Goal: Task Accomplishment & Management: Complete application form

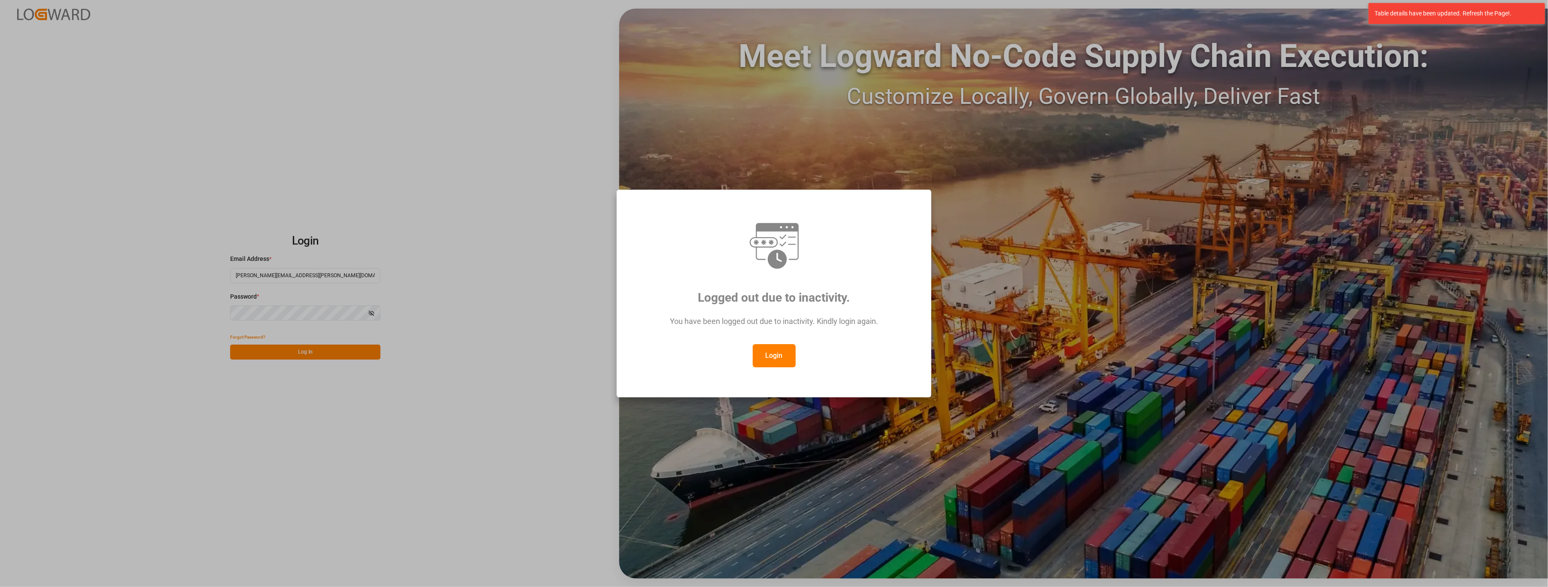
click at [789, 354] on button "Login" at bounding box center [774, 355] width 43 height 23
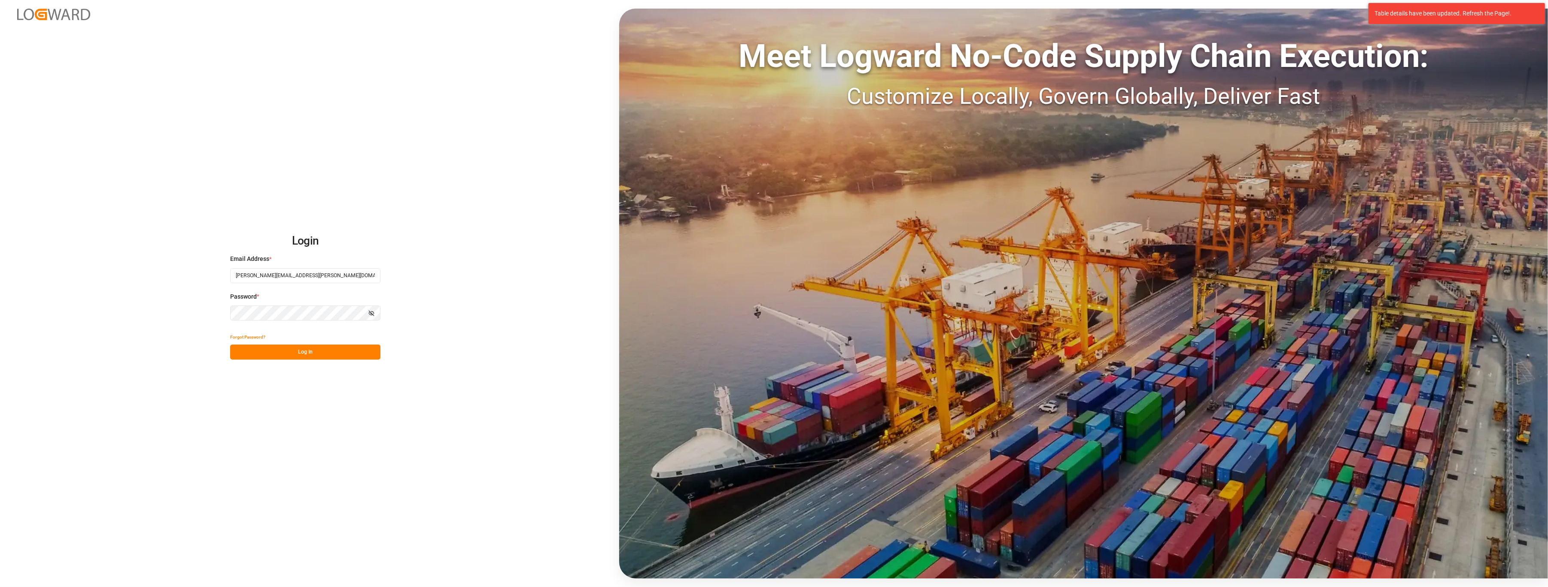
click at [303, 350] on button "Log In" at bounding box center [305, 352] width 150 height 15
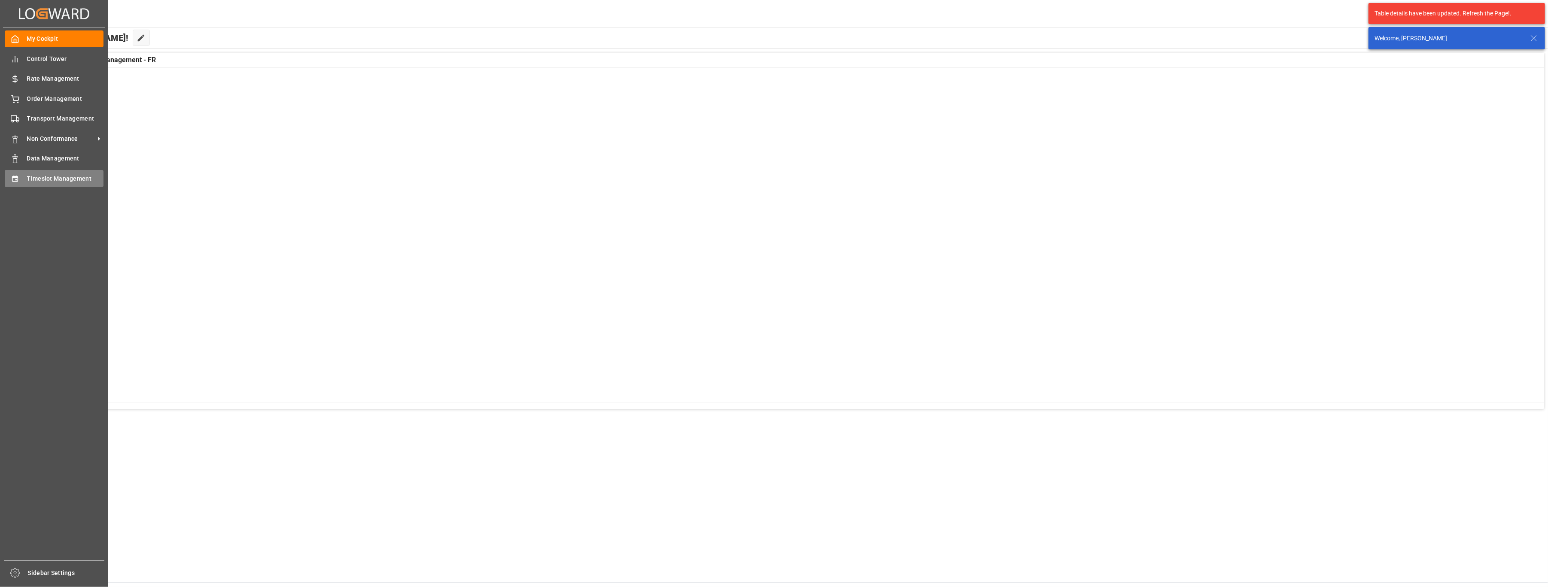
click at [47, 179] on span "Timeslot Management" at bounding box center [65, 178] width 77 height 9
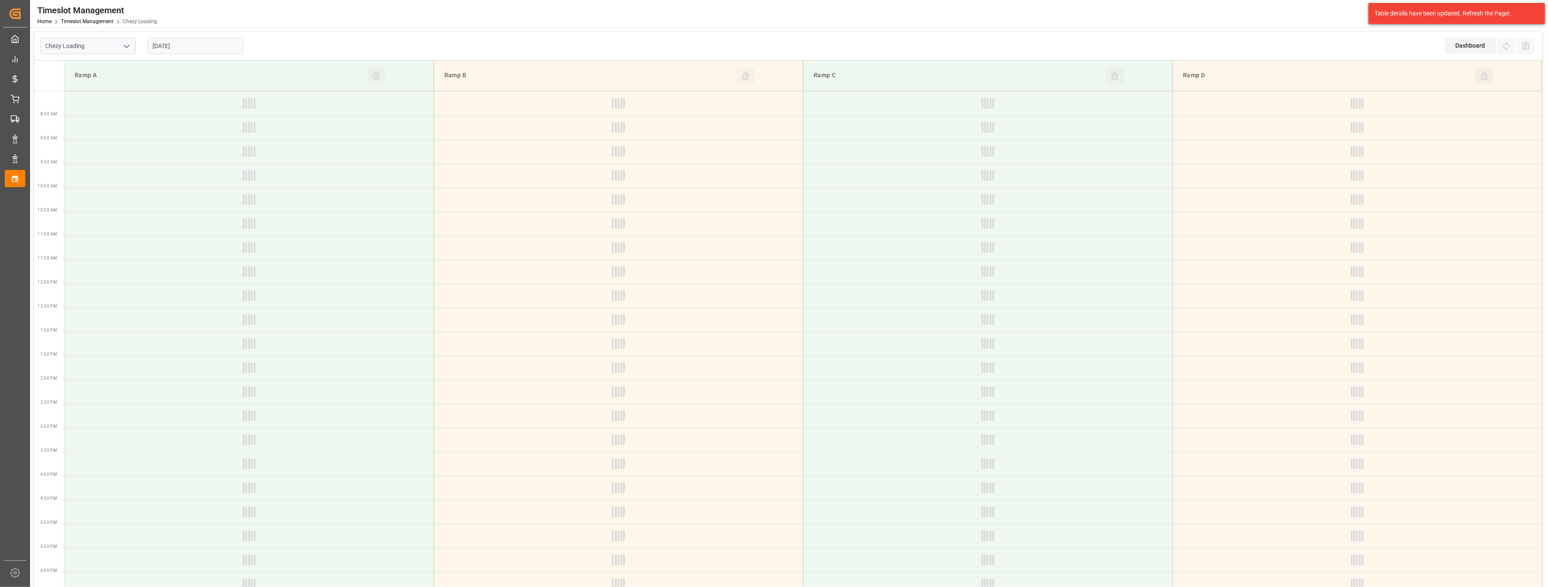
click at [128, 51] on icon "open menu" at bounding box center [126, 46] width 10 height 10
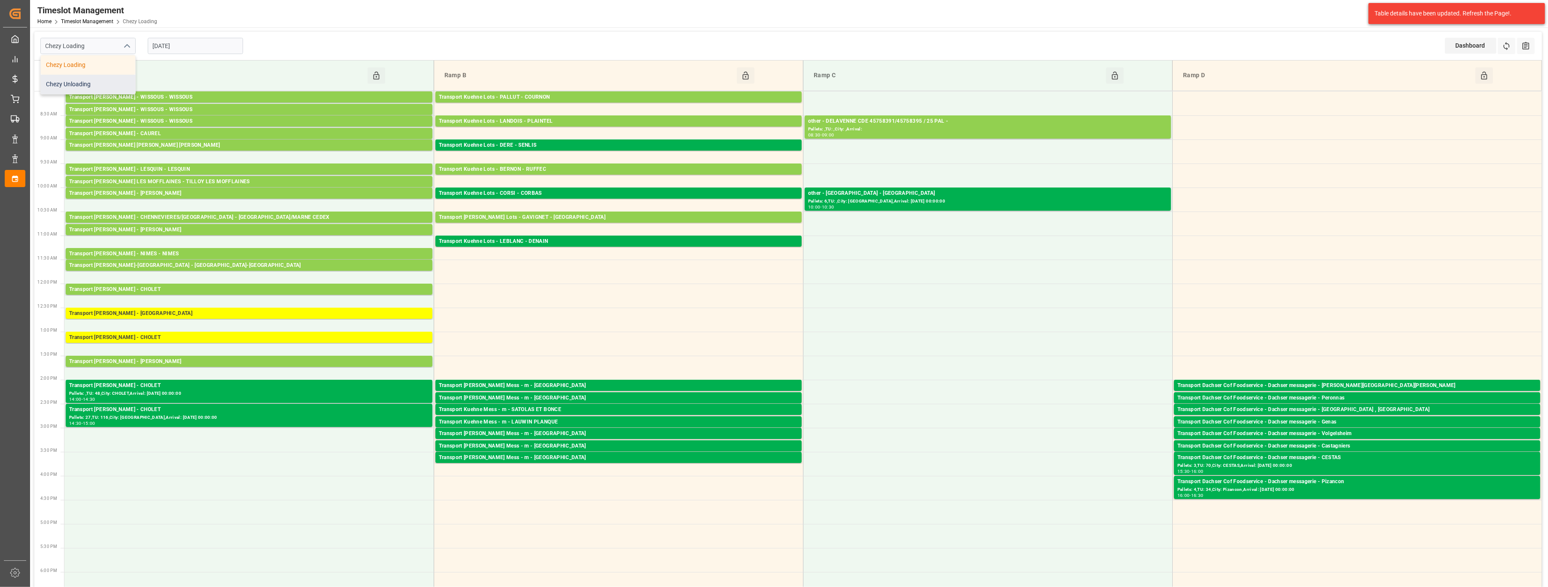
click at [114, 84] on div "Chezy Unloading" at bounding box center [88, 84] width 94 height 19
type input "Chezy Unloading"
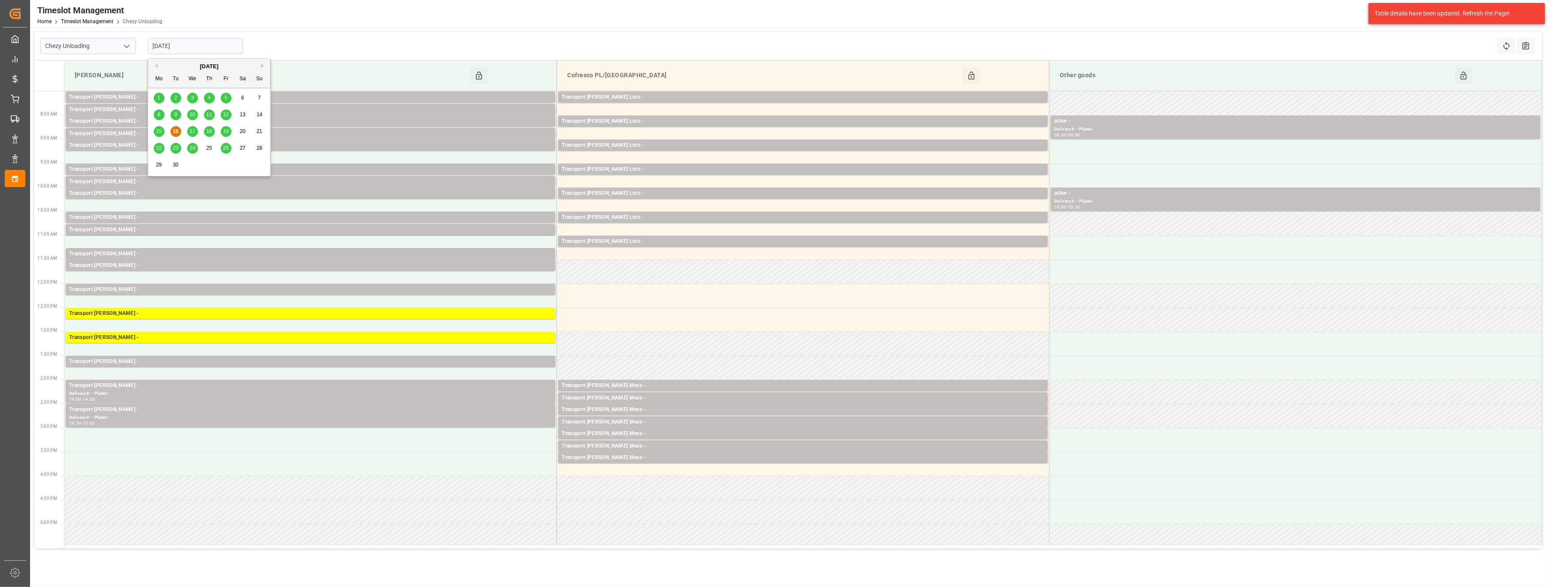
click at [230, 48] on input "[DATE]" at bounding box center [195, 46] width 95 height 16
click at [194, 127] on div "17" at bounding box center [192, 132] width 11 height 10
type input "[DATE]"
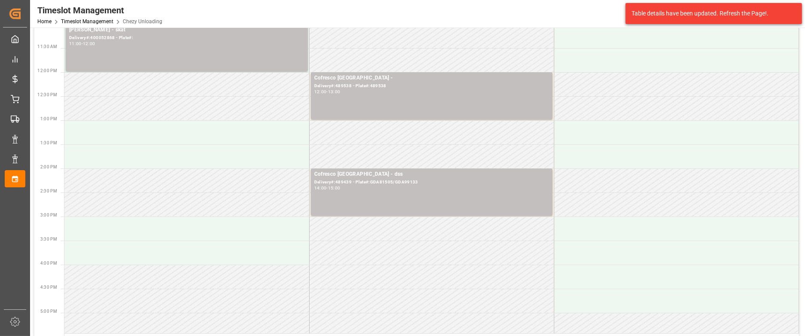
scroll to position [229, 0]
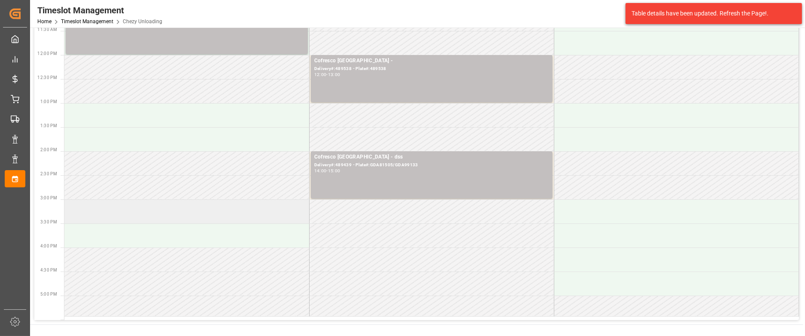
click at [176, 216] on td at bounding box center [186, 211] width 245 height 24
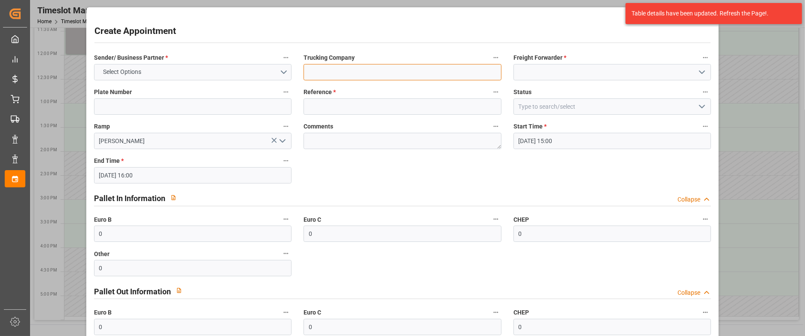
click at [353, 74] on input at bounding box center [402, 72] width 197 height 16
type input "489535 interset"
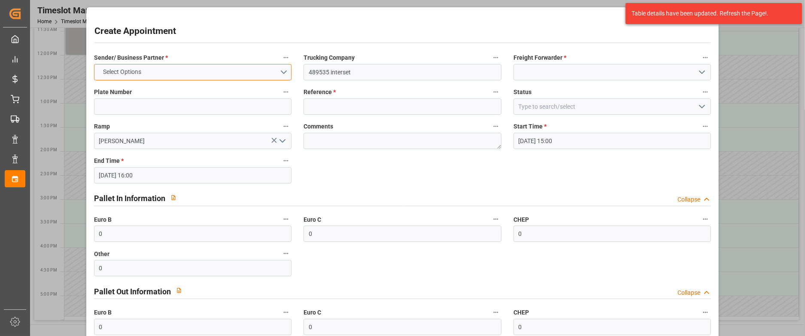
click at [256, 79] on button "Select Options" at bounding box center [192, 72] width 197 height 16
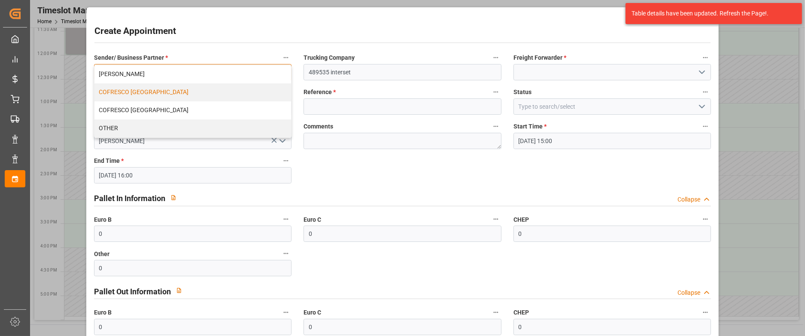
click at [229, 92] on div "COFRESCO [GEOGRAPHIC_DATA]" at bounding box center [192, 92] width 197 height 18
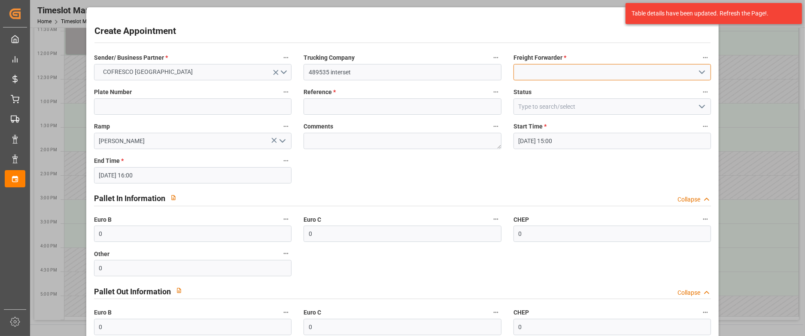
click at [554, 76] on input at bounding box center [611, 72] width 197 height 16
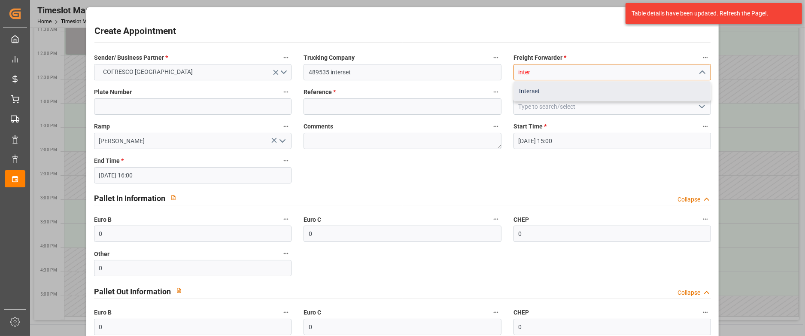
click at [543, 88] on div "Interset" at bounding box center [612, 91] width 197 height 19
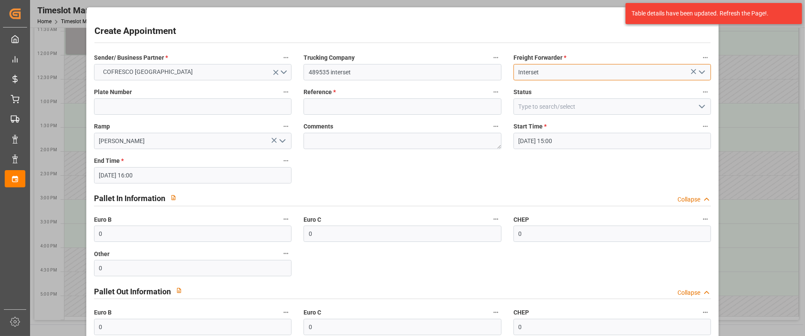
type input "Interset"
click at [419, 118] on div "Comments" at bounding box center [403, 135] width 210 height 34
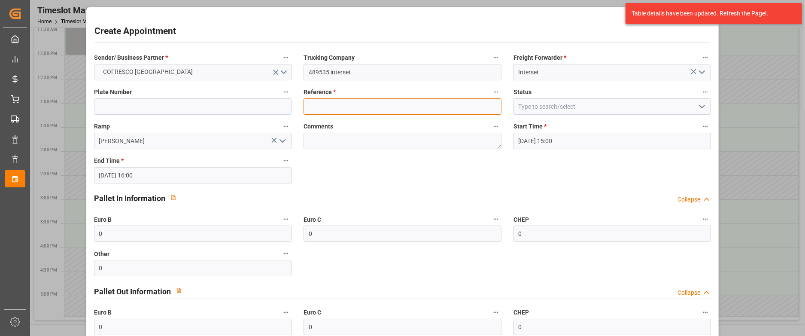
click at [420, 110] on input at bounding box center [402, 106] width 197 height 16
type input "x"
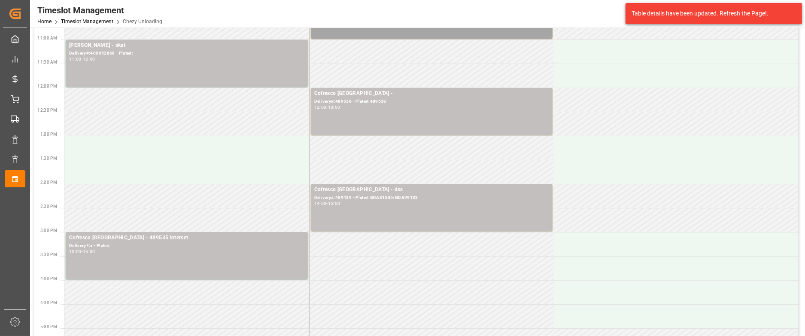
scroll to position [0, 0]
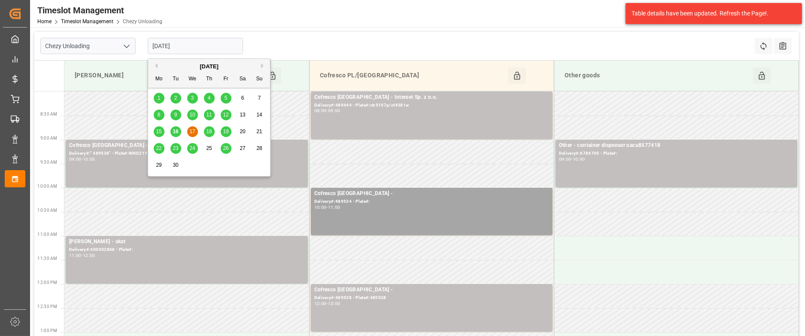
click at [218, 46] on input "[DATE]" at bounding box center [195, 46] width 95 height 16
click at [176, 131] on span "16" at bounding box center [176, 131] width 6 height 6
type input "[DATE]"
